Goal: Information Seeking & Learning: Learn about a topic

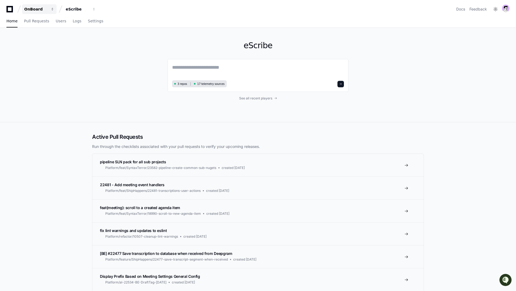
click at [36, 11] on div "OnBoard" at bounding box center [35, 8] width 23 height 5
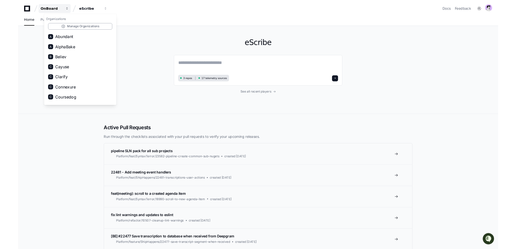
scroll to position [355, 0]
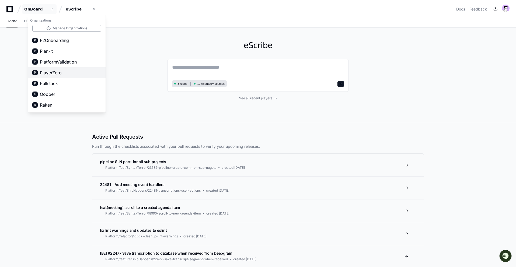
click at [61, 73] on span "PlayerZero" at bounding box center [51, 73] width 22 height 6
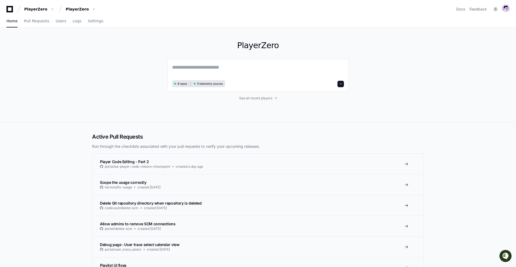
click at [269, 101] on div "PlayerZero 8 repos 9 telemetry sources See all recent players" at bounding box center [258, 75] width 181 height 94
click at [263, 98] on span "See all recent players" at bounding box center [255, 98] width 33 height 4
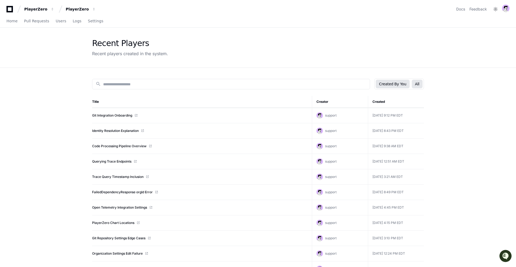
click at [420, 87] on button "All" at bounding box center [417, 84] width 11 height 9
click at [191, 85] on input at bounding box center [235, 84] width 264 height 5
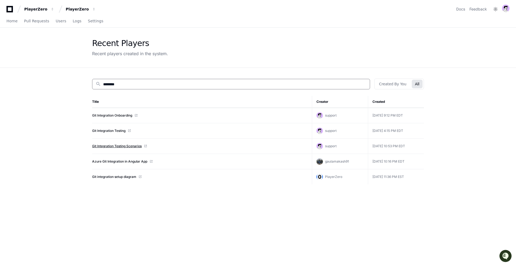
type input "********"
click at [135, 146] on link "Git Integration Testing Scenarios" at bounding box center [117, 146] width 50 height 4
